Goal: Task Accomplishment & Management: Manage account settings

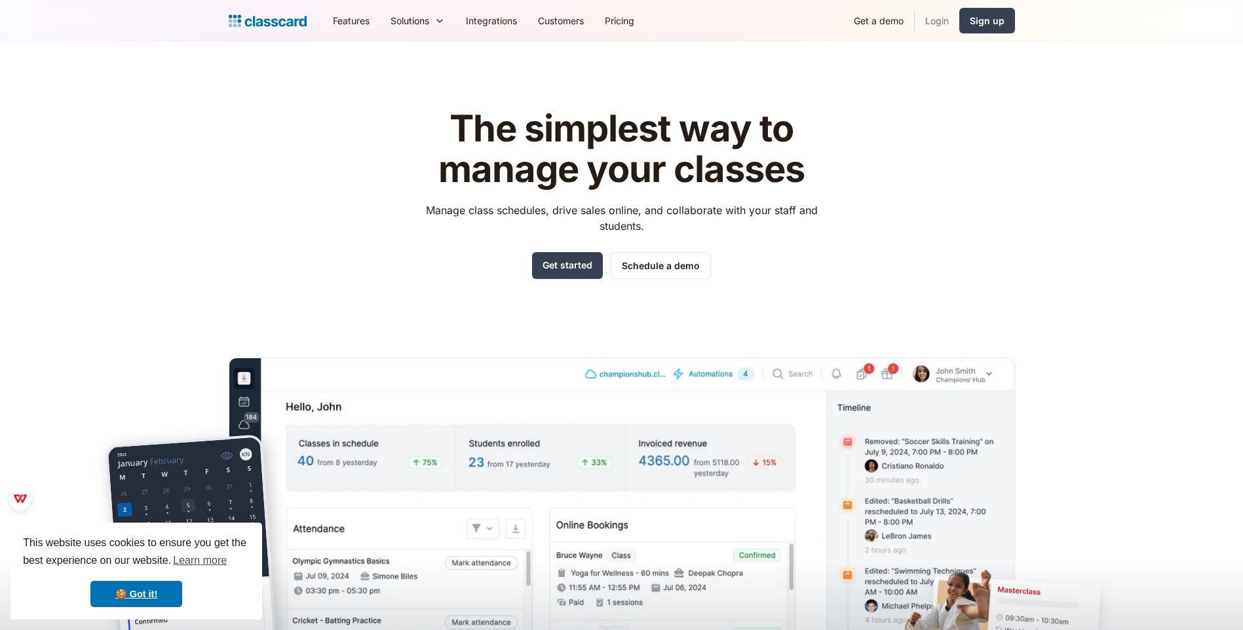
click at [932, 19] on link "Login" at bounding box center [937, 20] width 45 height 29
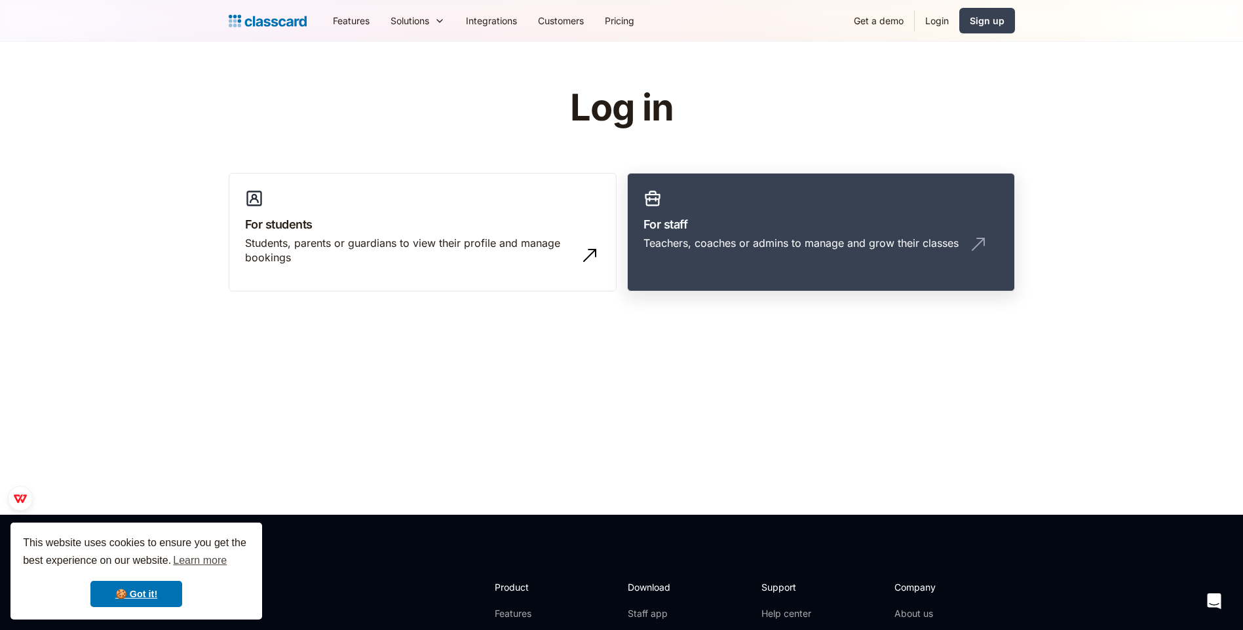
click at [782, 263] on link "For staff Teachers, coaches or admins to manage and grow their classes" at bounding box center [821, 232] width 388 height 119
